Goal: Task Accomplishment & Management: Complete application form

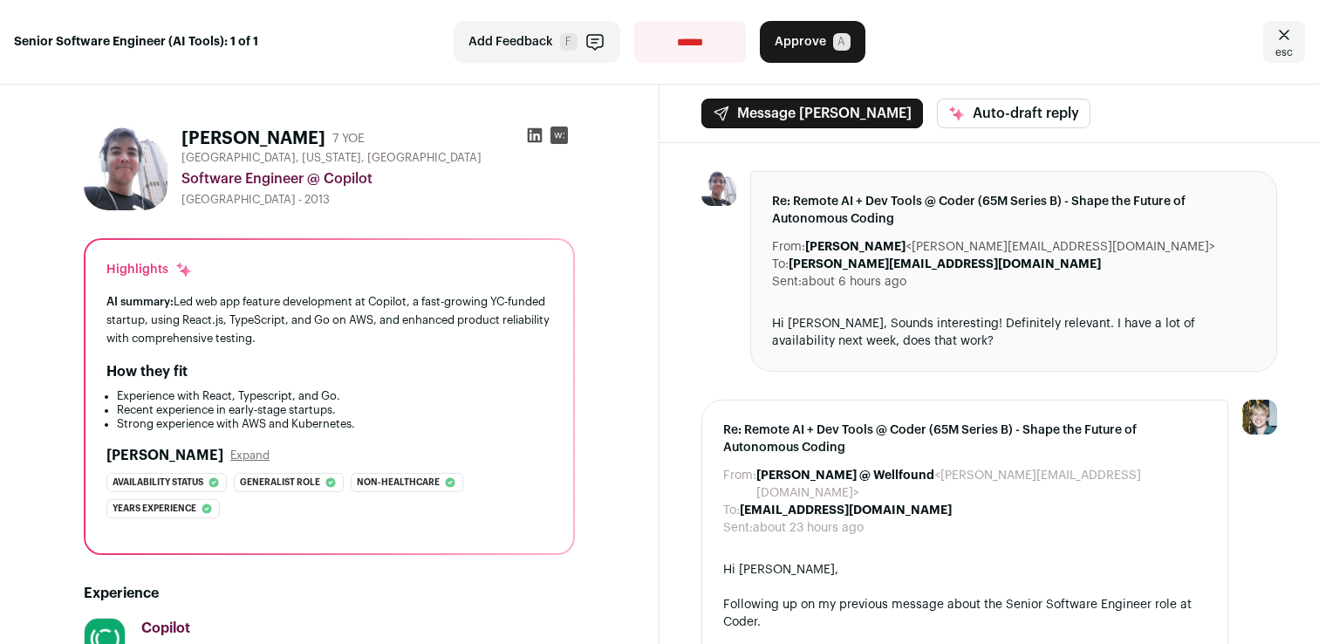
click at [257, 295] on div "AI summary: Led web app feature development at Copilot, a fast-growing YC-funde…" at bounding box center [329, 319] width 446 height 55
click at [257, 301] on div "AI summary: Led web app feature development at Copilot, a fast-growing YC-funde…" at bounding box center [329, 319] width 446 height 55
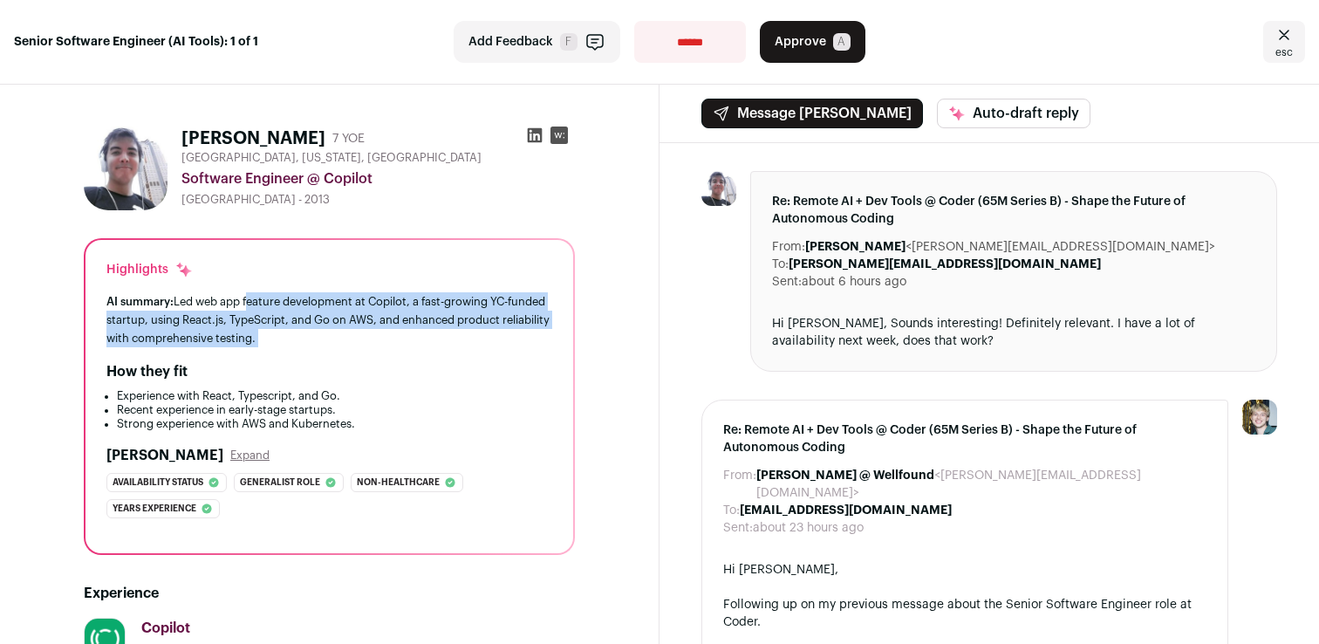
drag, startPoint x: 257, startPoint y: 301, endPoint x: 345, endPoint y: 348, distance: 99.2
click at [346, 348] on div "Highlights AI summary: Led web app feature development at Copilot, a fast-growi…" at bounding box center [330, 396] width 488 height 313
click at [345, 348] on div "Highlights AI summary: Led web app feature development at Copilot, a fast-growi…" at bounding box center [330, 396] width 488 height 313
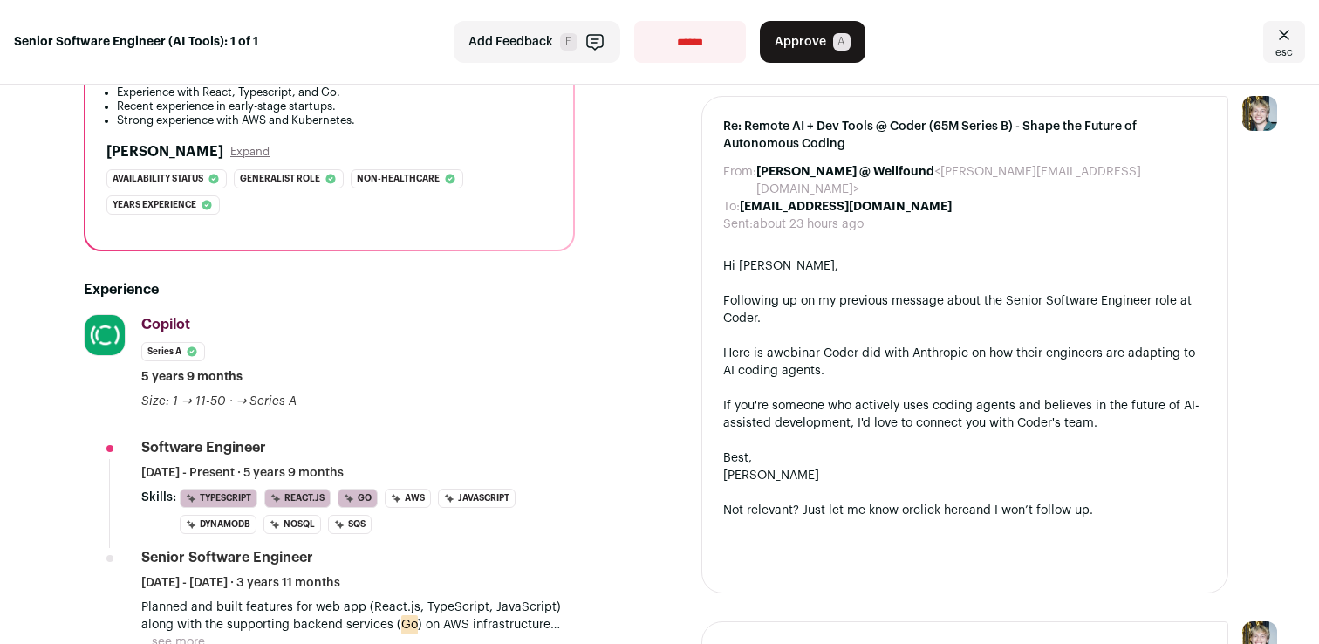
scroll to position [435, 0]
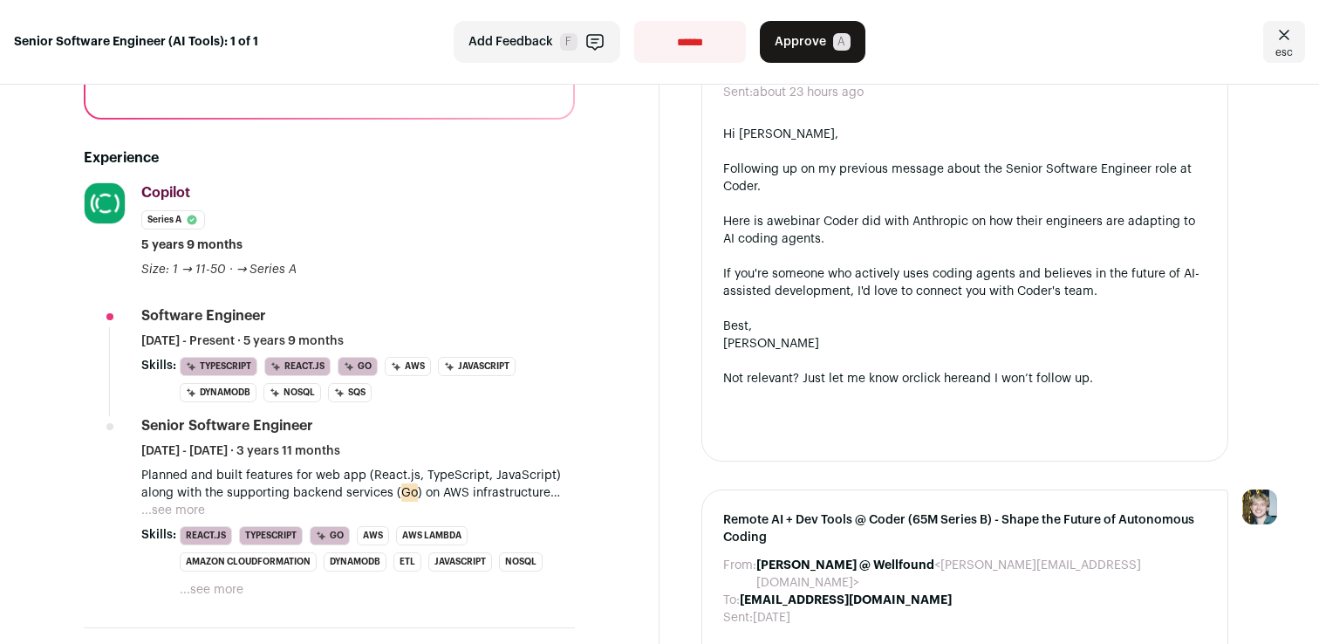
click at [163, 507] on button "...see more" at bounding box center [173, 510] width 64 height 17
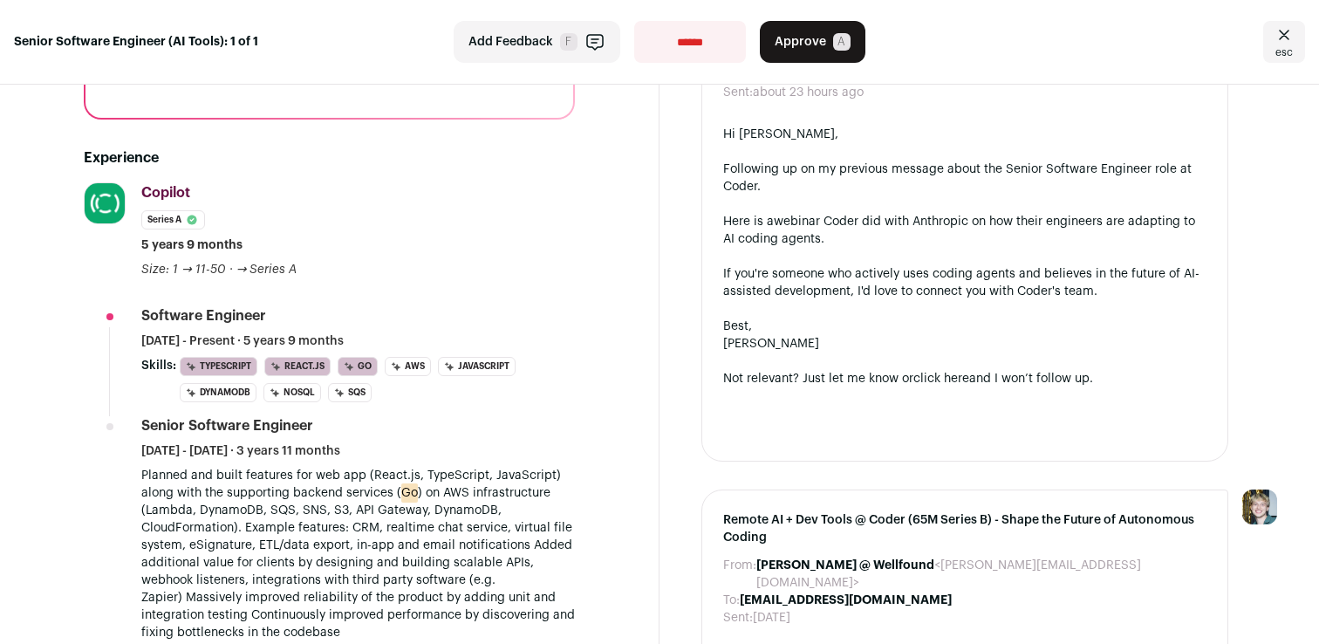
click at [222, 490] on p "Planned and built features for web app (React.js, TypeScript, JavaScript) along…" at bounding box center [358, 554] width 434 height 175
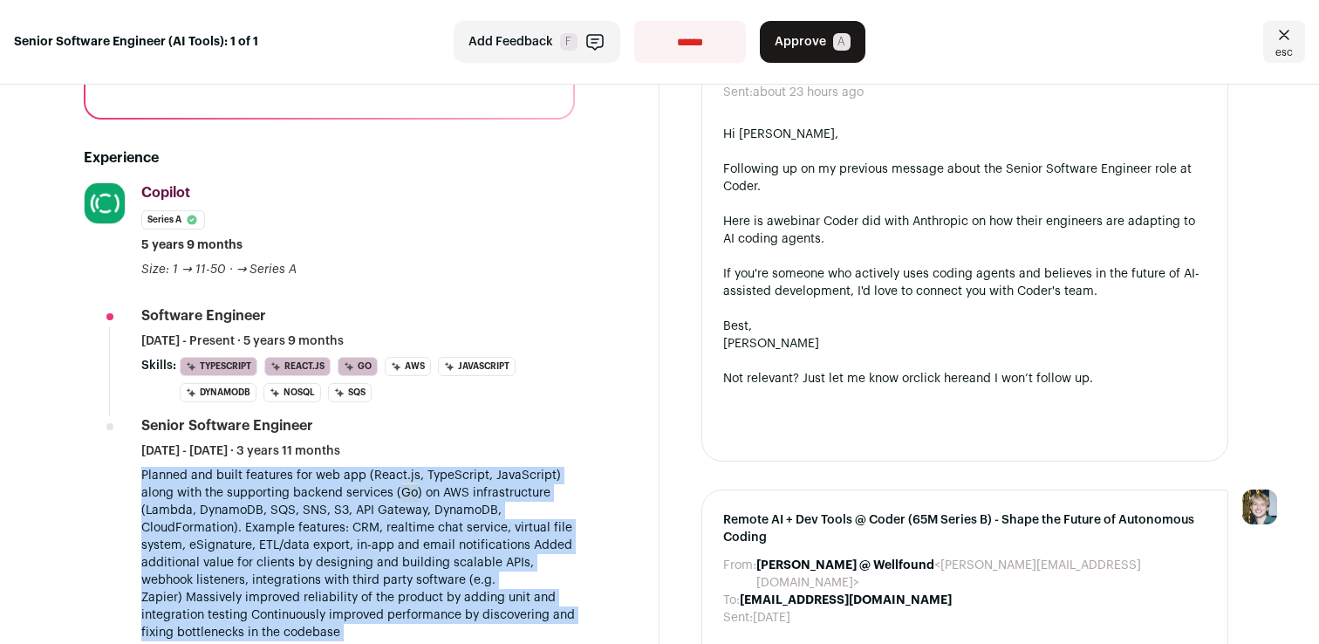
click at [222, 490] on p "Planned and built features for web app (React.js, TypeScript, JavaScript) along…" at bounding box center [358, 554] width 434 height 175
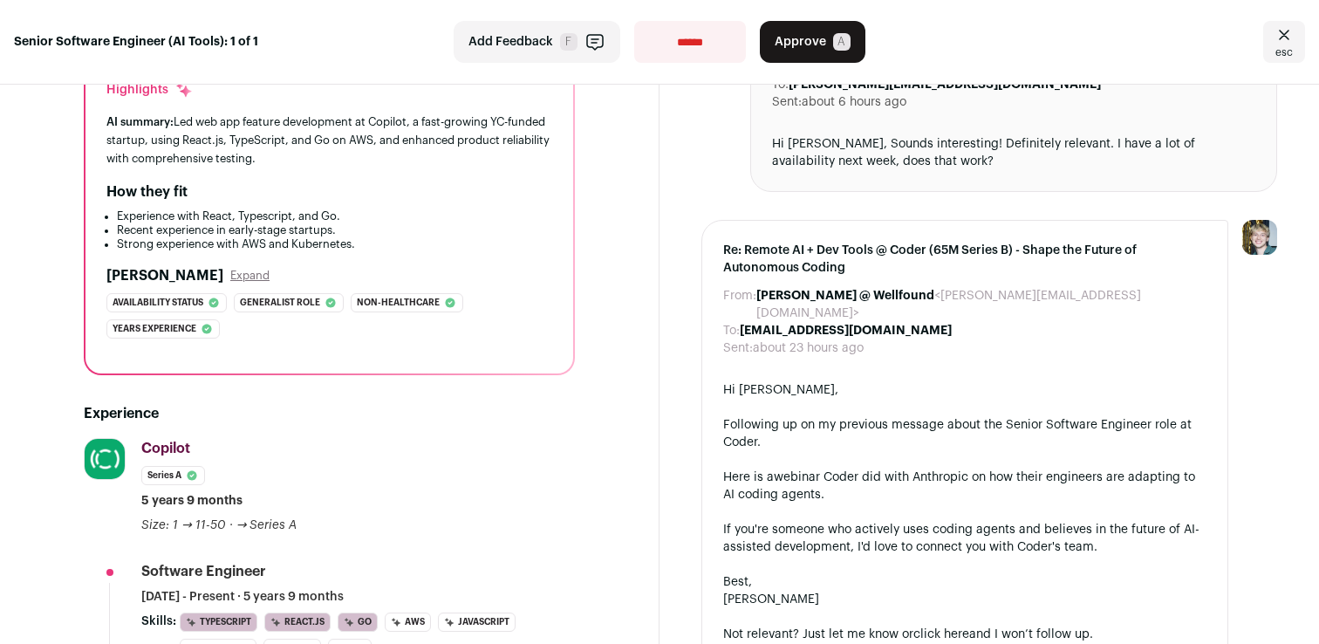
scroll to position [0, 0]
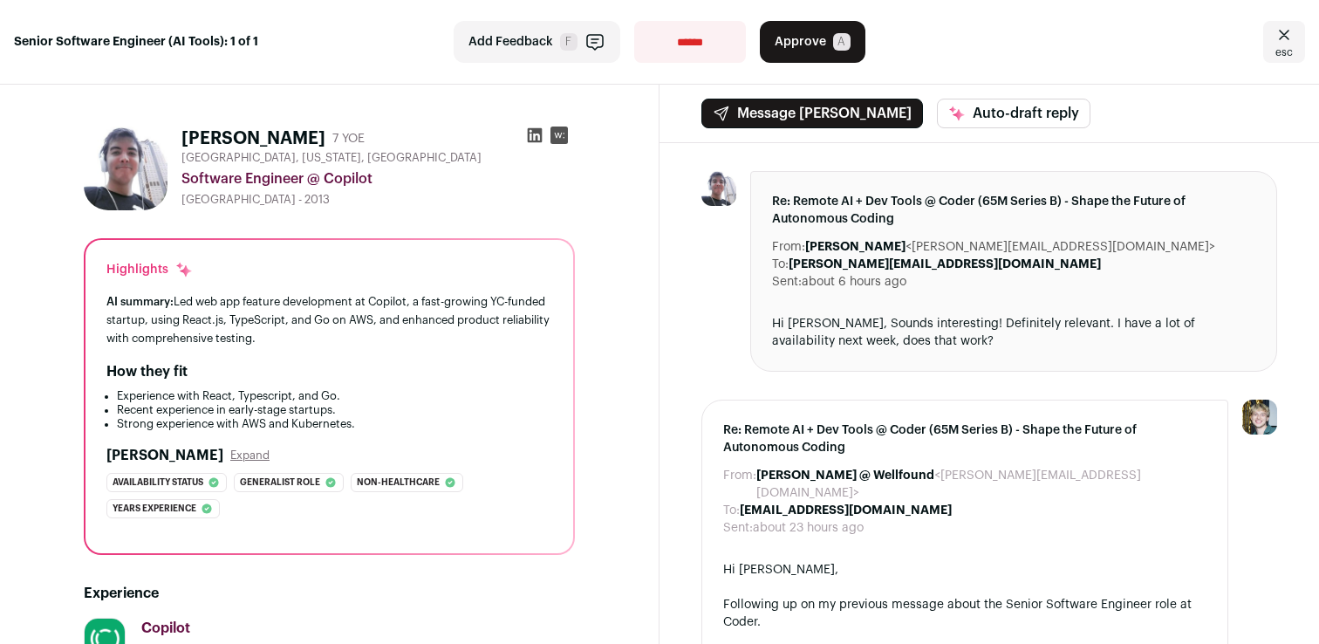
click at [820, 48] on span "Approve" at bounding box center [800, 41] width 51 height 17
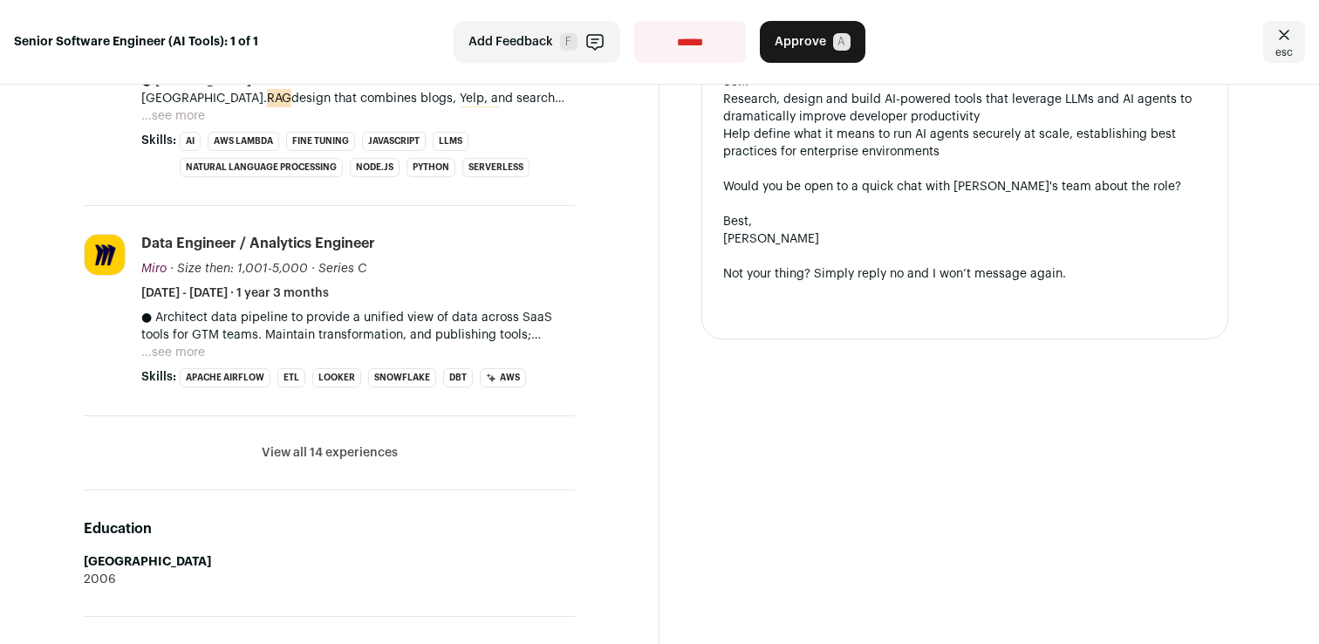
scroll to position [841, 0]
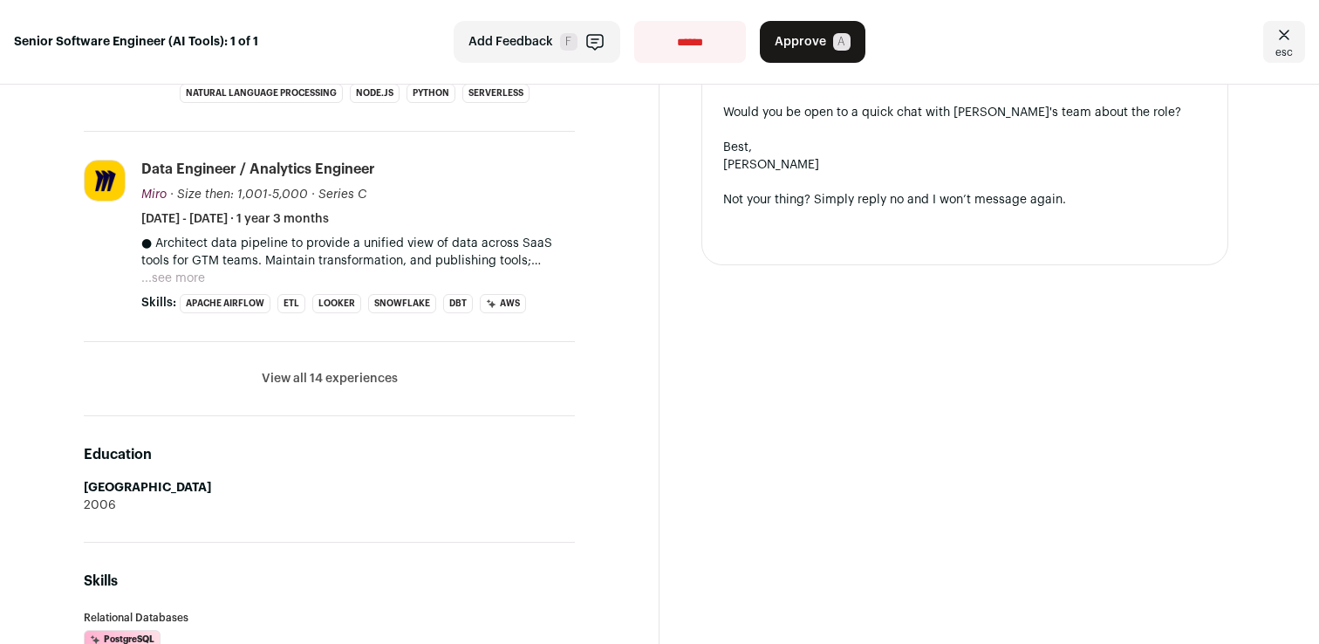
click at [372, 378] on button "View all 14 experiences" at bounding box center [330, 378] width 136 height 17
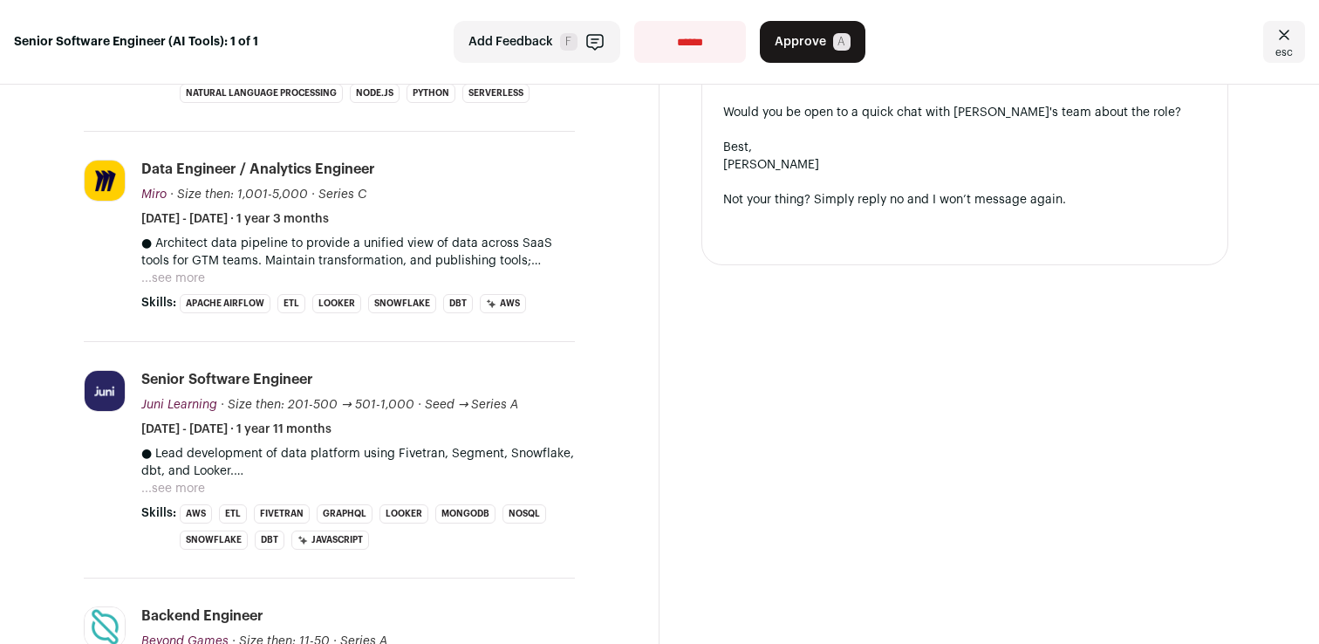
click at [187, 493] on button "...see more" at bounding box center [173, 488] width 64 height 17
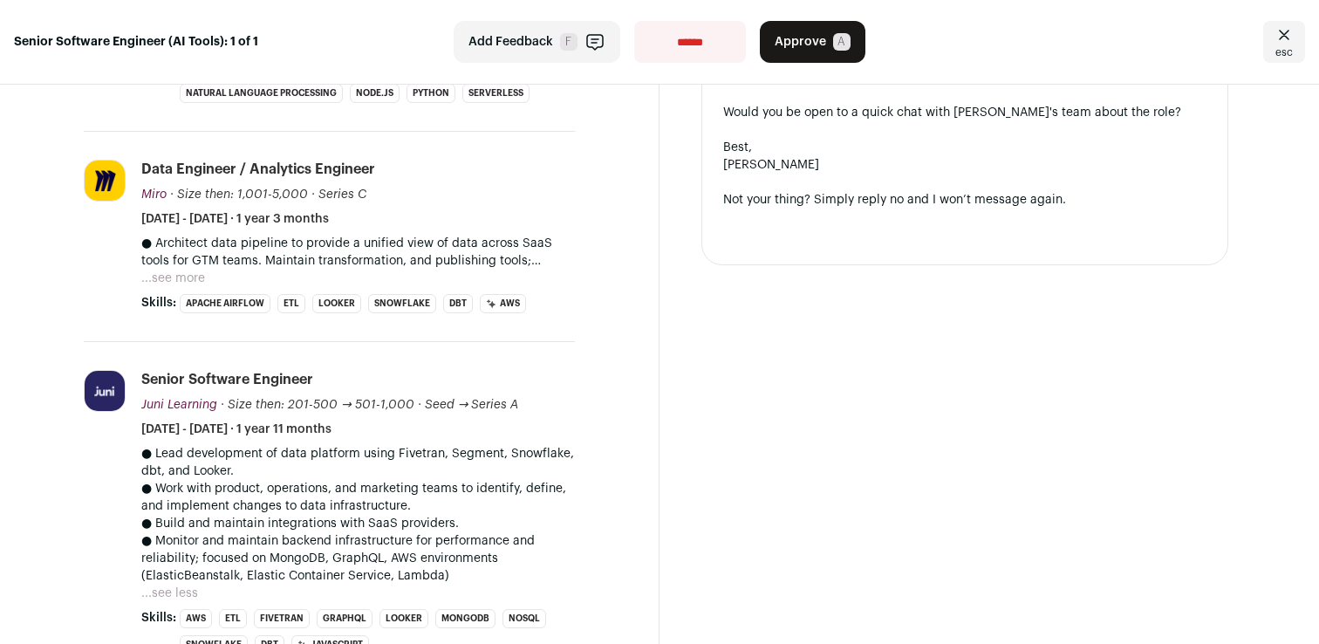
click at [215, 473] on p "● Lead development of data platform using Fivetran, Segment, Snowflake, dbt, an…" at bounding box center [358, 462] width 434 height 35
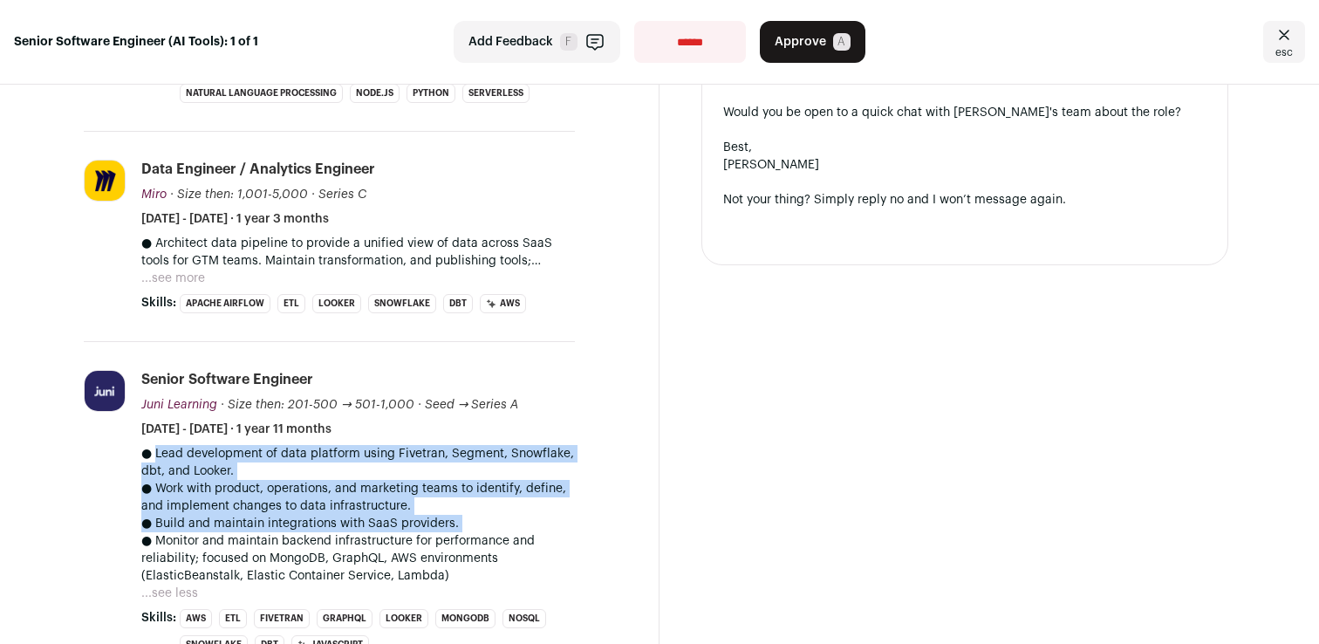
drag, startPoint x: 215, startPoint y: 473, endPoint x: 260, endPoint y: 518, distance: 64.2
click at [260, 518] on div "● Lead development of data platform using Fivetran, Segment, Snowflake, dbt, an…" at bounding box center [358, 515] width 434 height 140
click at [260, 518] on p "● Build and maintain integrations with SaaS providers." at bounding box center [358, 523] width 434 height 17
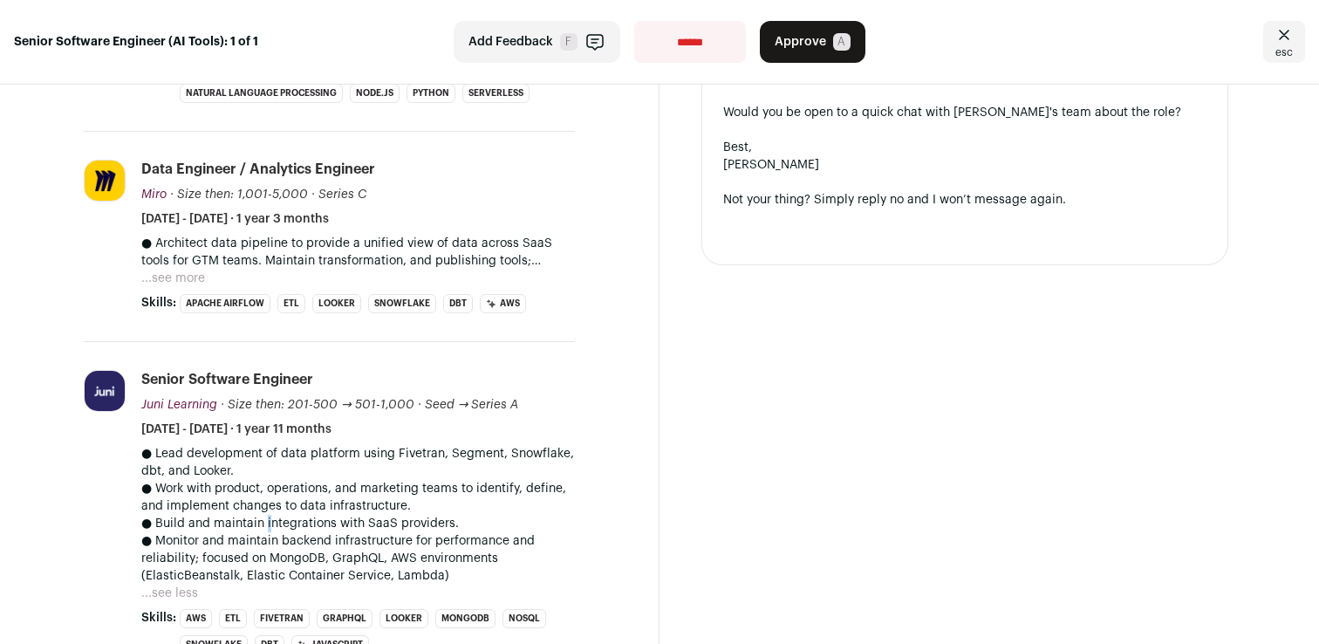
click at [260, 518] on p "● Build and maintain integrations with SaaS providers." at bounding box center [358, 523] width 434 height 17
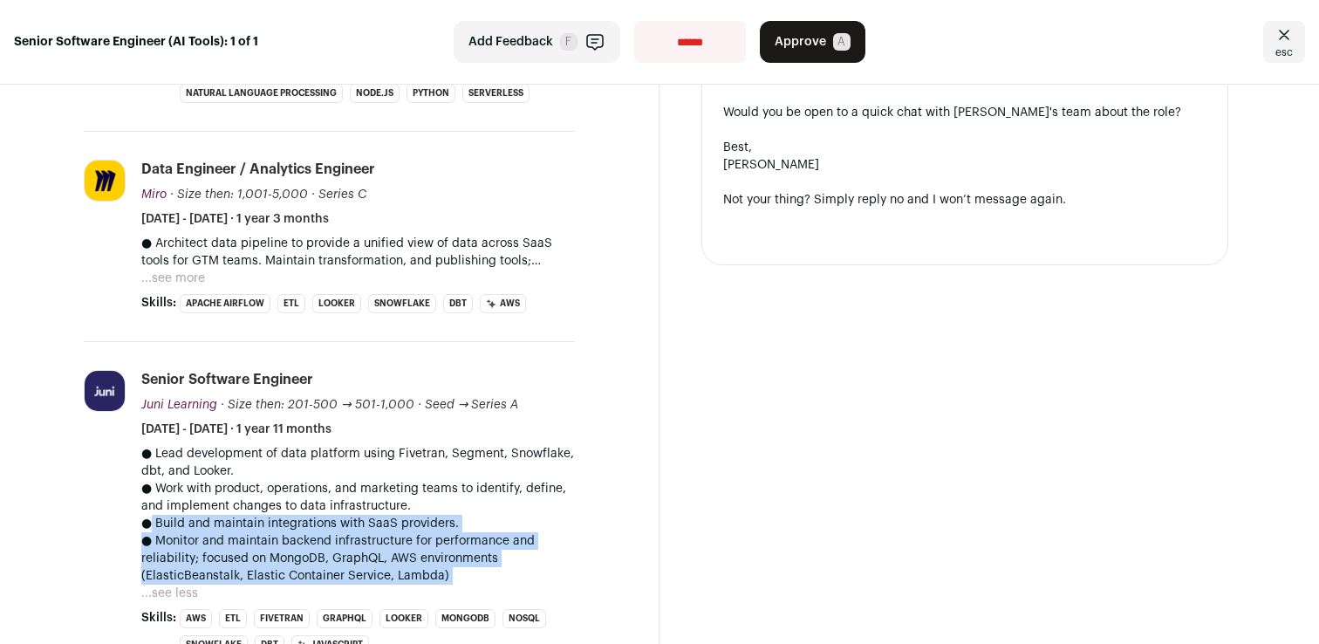
drag, startPoint x: 260, startPoint y: 518, endPoint x: 262, endPoint y: 568, distance: 49.8
click at [263, 568] on div "● Lead development of data platform using Fivetran, Segment, Snowflake, dbt, an…" at bounding box center [358, 515] width 434 height 140
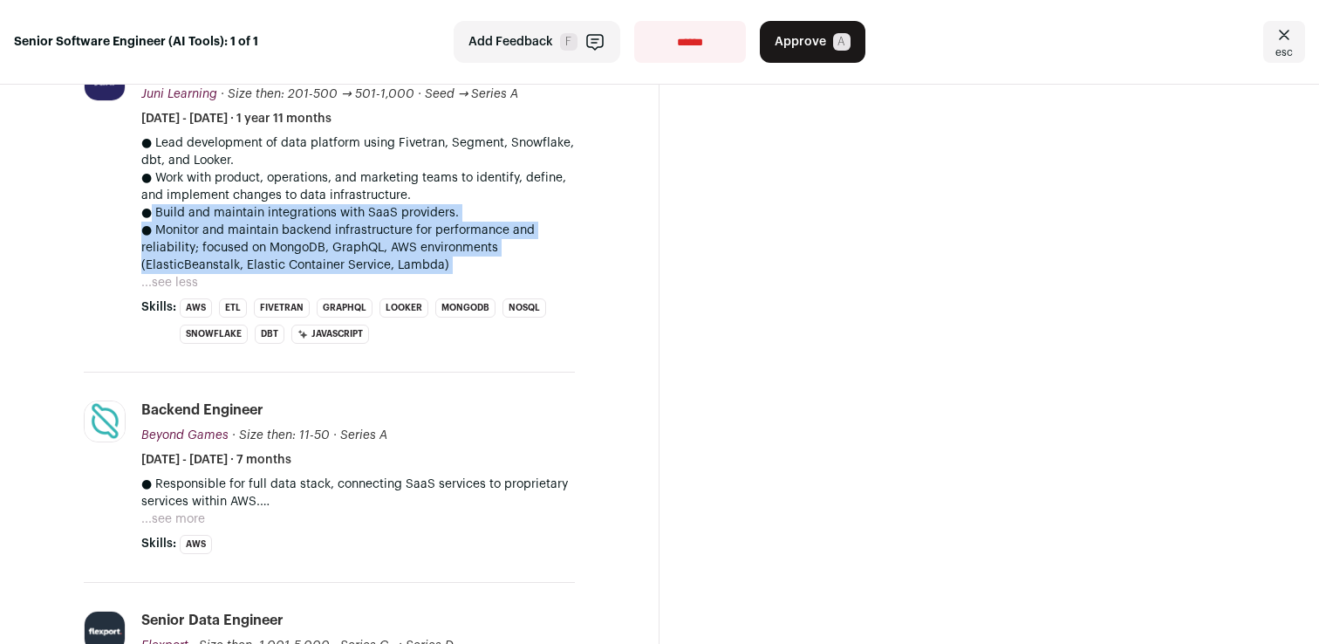
scroll to position [1231, 0]
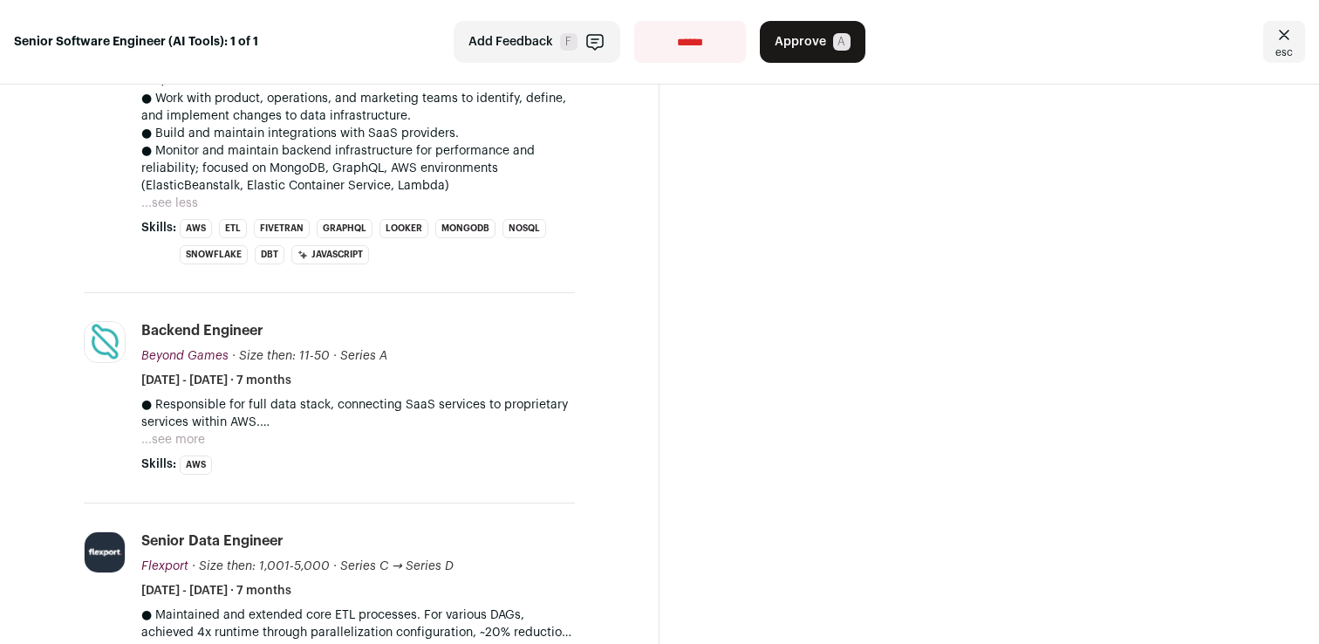
click at [174, 476] on li "Beyond Games beyondgames.co Add to company list Public / Private Private Valuat…" at bounding box center [329, 398] width 491 height 210
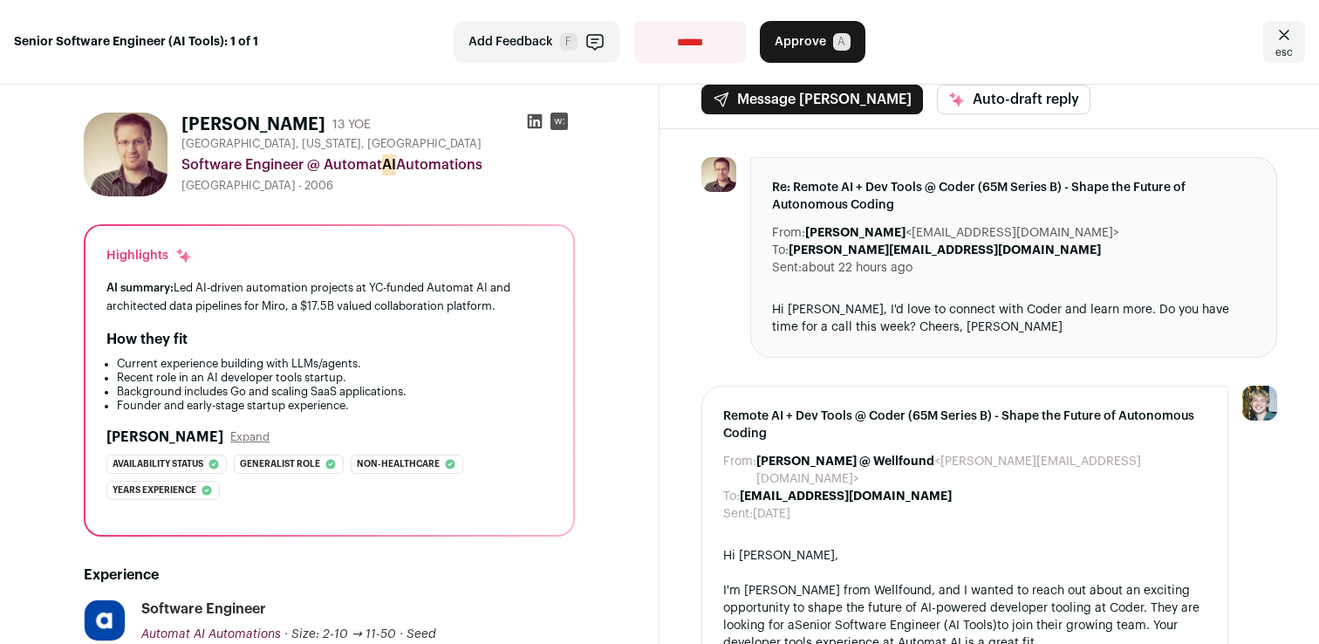
scroll to position [0, 0]
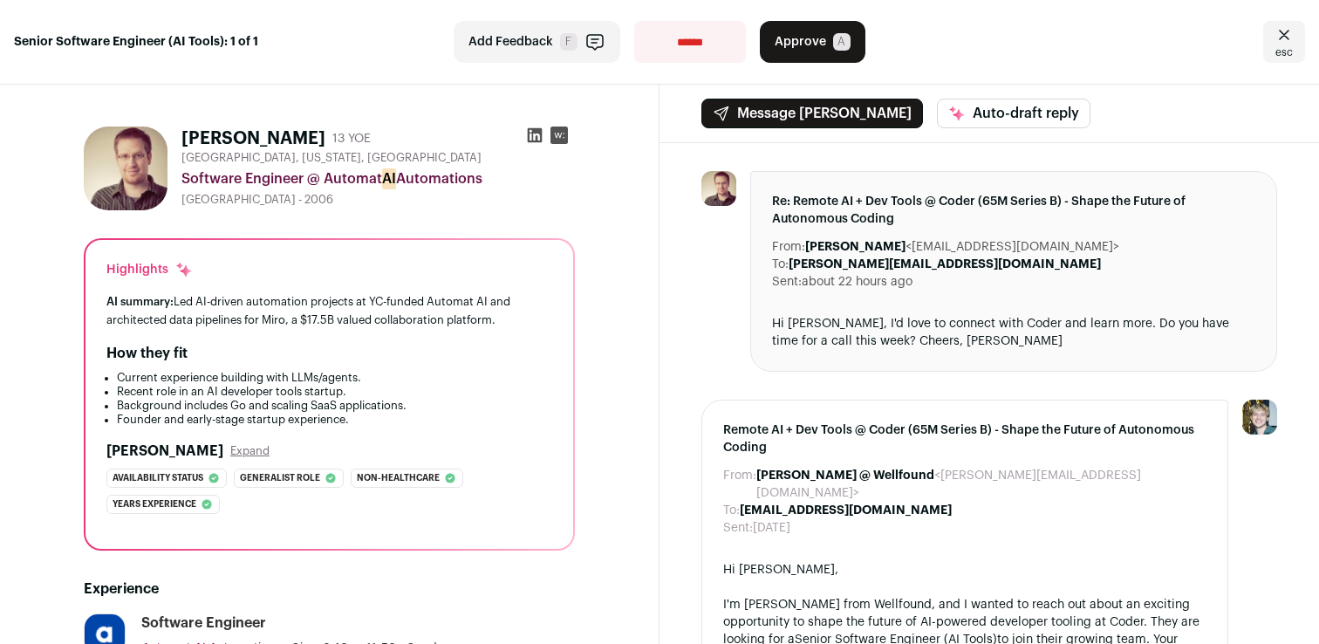
click at [836, 53] on button "Approve A" at bounding box center [813, 42] width 106 height 42
